Goal: Transaction & Acquisition: Book appointment/travel/reservation

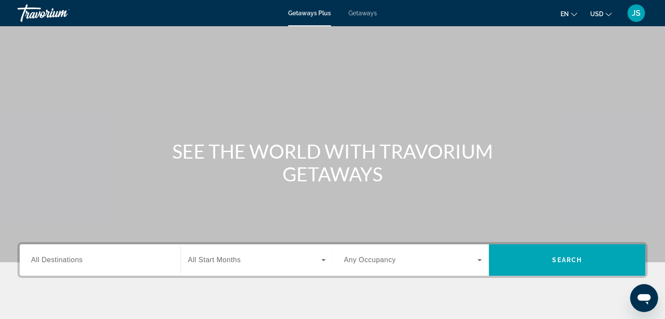
click at [87, 258] on input "Destination All Destinations" at bounding box center [100, 260] width 138 height 10
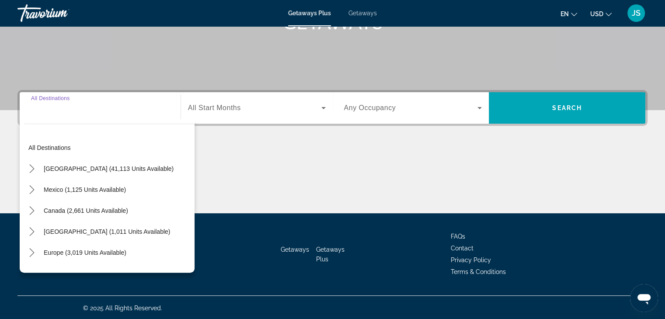
scroll to position [153, 0]
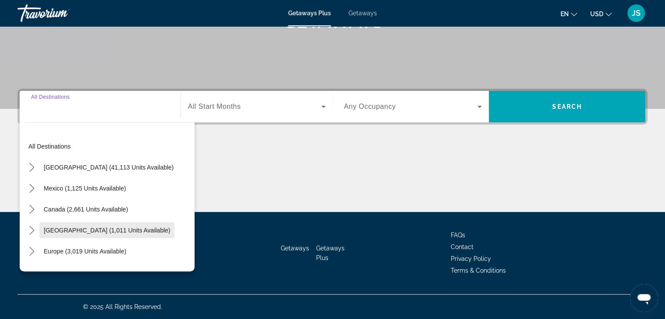
click at [124, 228] on span "Caribbean & Atlantic Islands (1,011 units available)" at bounding box center [107, 230] width 126 height 7
type input "**********"
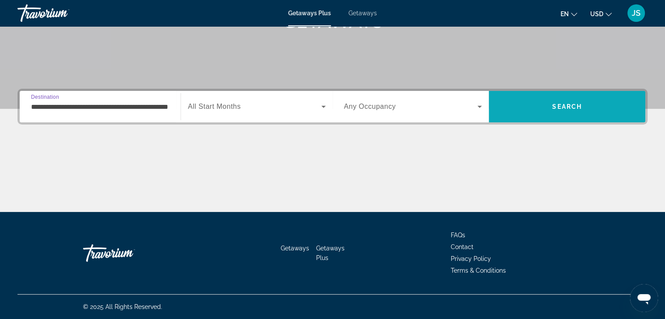
click at [545, 108] on span "Search" at bounding box center [567, 106] width 157 height 21
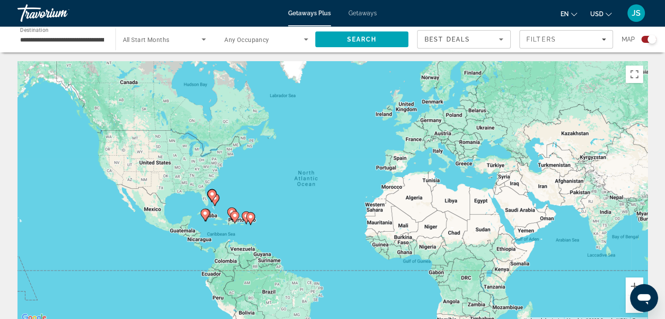
click at [644, 41] on div "Search widget" at bounding box center [648, 39] width 15 height 7
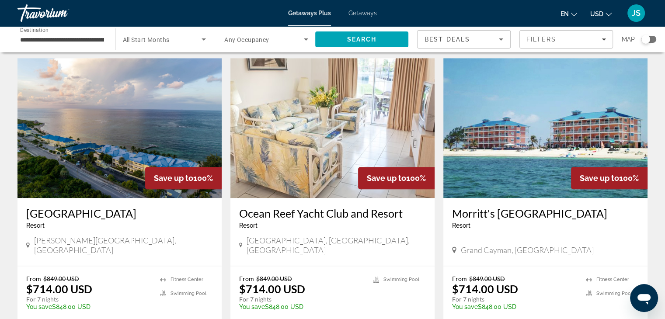
scroll to position [656, 0]
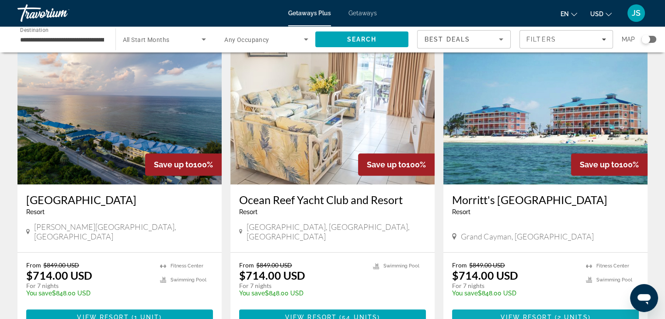
click at [511, 314] on span "View Resort" at bounding box center [526, 317] width 52 height 7
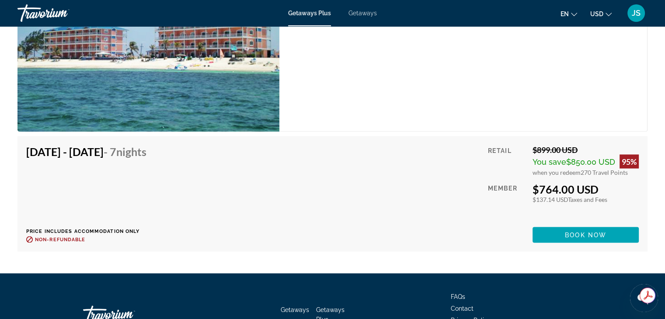
scroll to position [1574, 0]
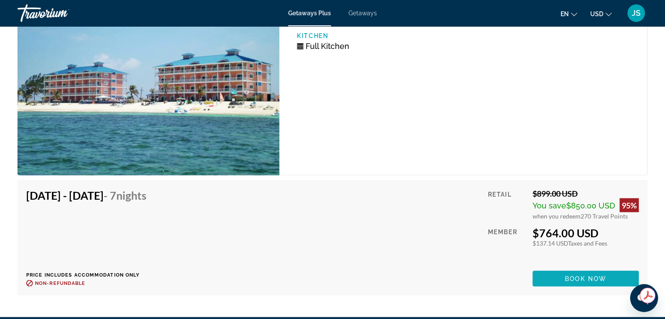
click at [585, 275] on span "Book now" at bounding box center [586, 278] width 42 height 7
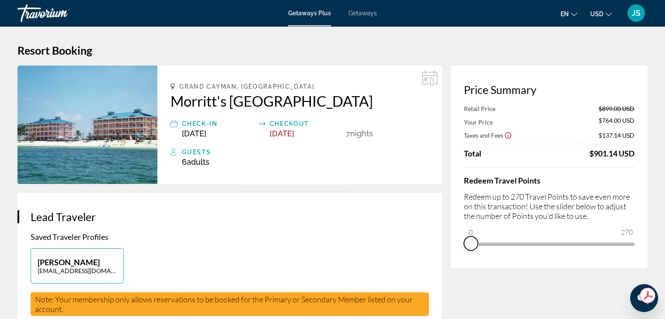
drag, startPoint x: 626, startPoint y: 256, endPoint x: 460, endPoint y: 246, distance: 166.9
click at [460, 246] on div "Price Summary Retail Price $899.00 USD Your Price $764.00 USD Taxes and Fees $1…" at bounding box center [549, 167] width 197 height 203
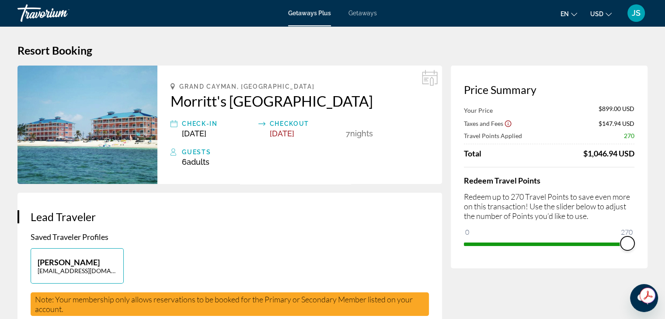
drag, startPoint x: 467, startPoint y: 230, endPoint x: 643, endPoint y: 244, distance: 175.9
click at [643, 244] on div "Price Summary Your Price $899.00 USD Taxes and Fees $147.94 USD Travel Points A…" at bounding box center [549, 167] width 197 height 203
